Goal: Information Seeking & Learning: Learn about a topic

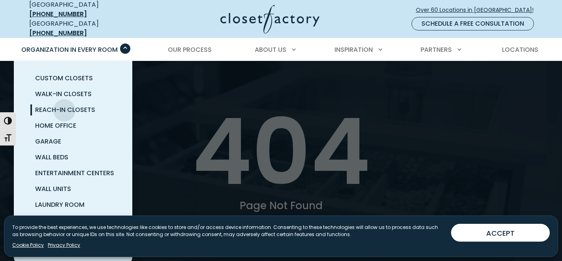
click at [64, 105] on span "Reach-In Closets" at bounding box center [65, 109] width 60 height 9
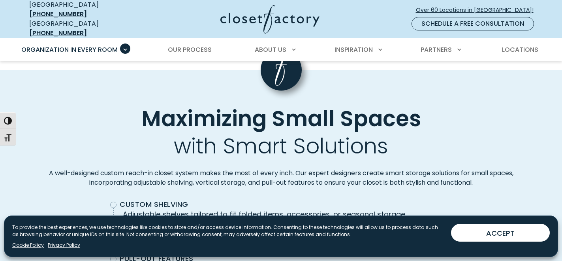
scroll to position [1826, 0]
